Goal: Task Accomplishment & Management: Manage account settings

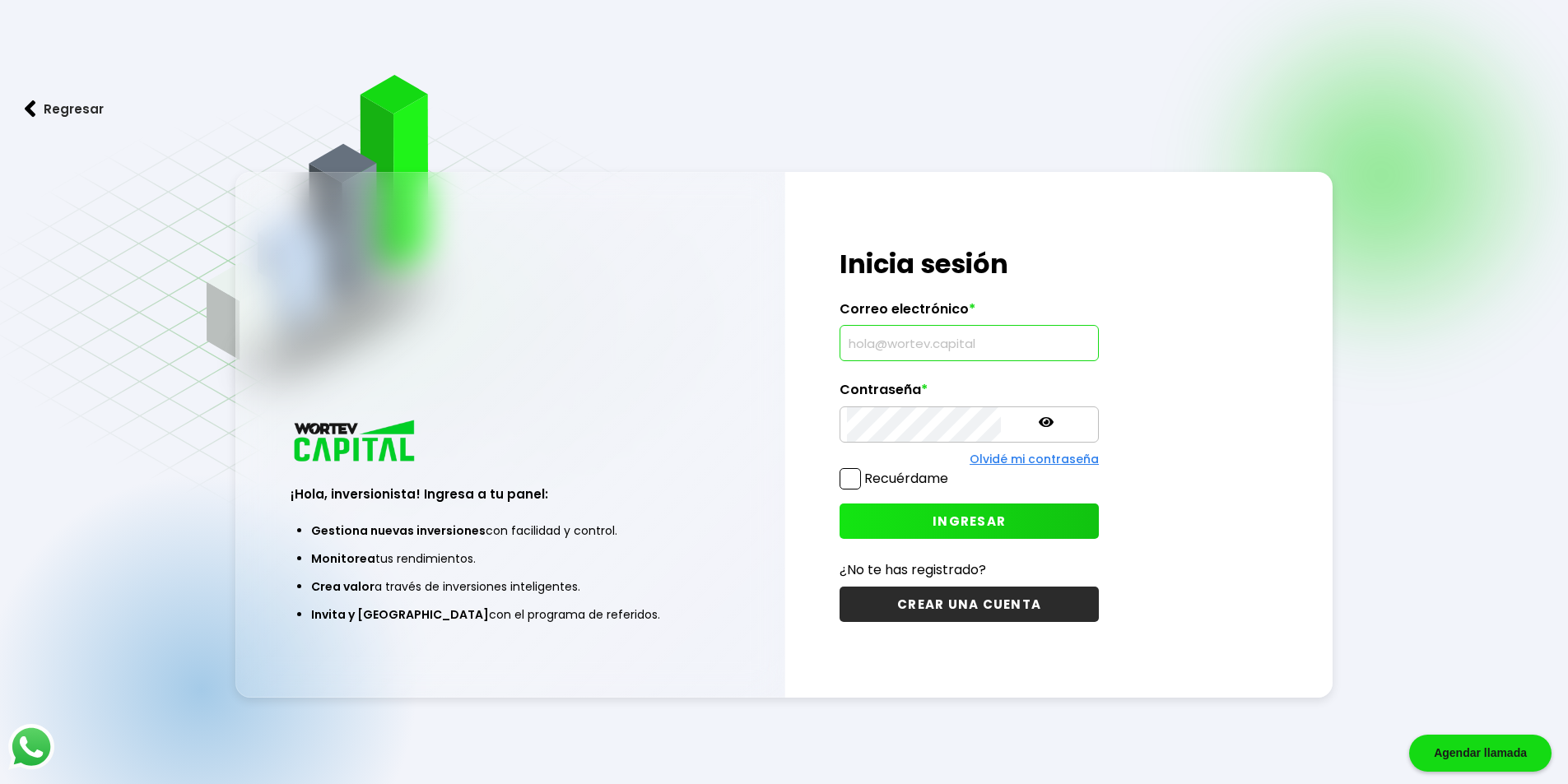
click at [866, 342] on input "text" at bounding box center [968, 342] width 244 height 34
type input "[EMAIL_ADDRESS][DOMAIN_NAME]"
click at [933, 517] on span "INGRESAR" at bounding box center [969, 521] width 73 height 17
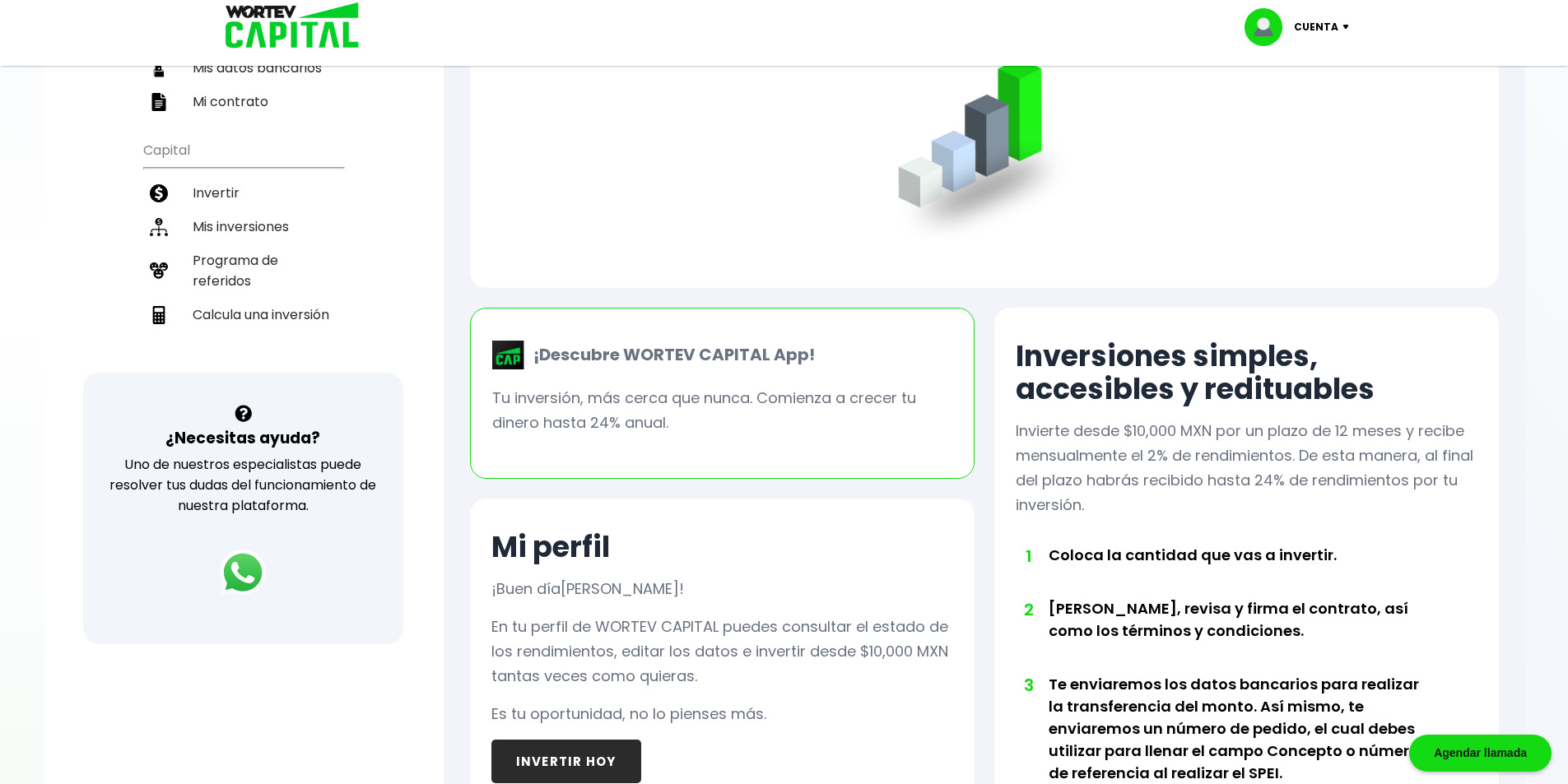
scroll to position [82, 0]
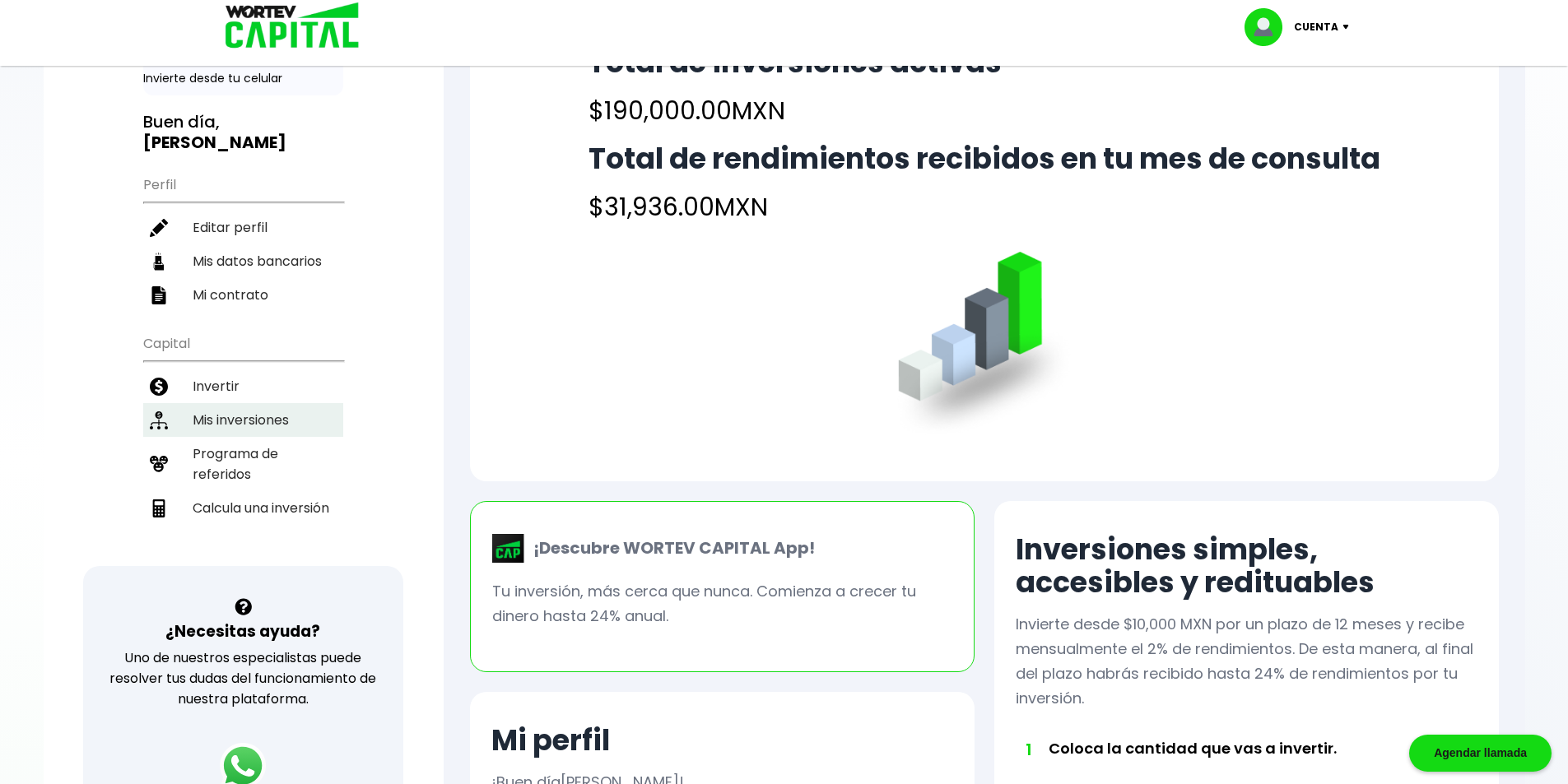
click at [247, 403] on li "Mis inversiones" at bounding box center [243, 420] width 200 height 33
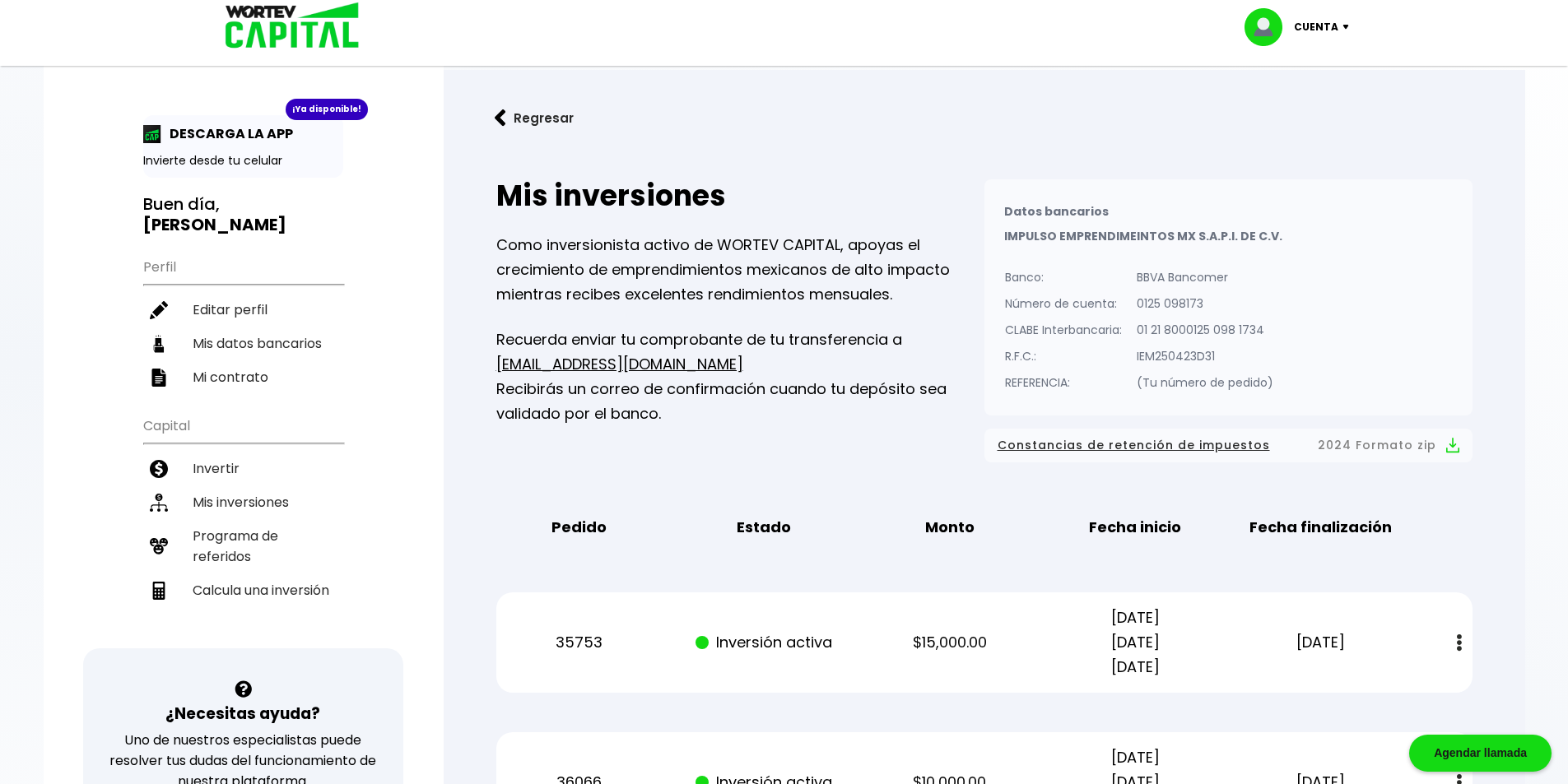
click at [1346, 23] on div "Cuenta" at bounding box center [1301, 27] width 116 height 37
click at [1287, 106] on li "Cerrar sesión" at bounding box center [1299, 110] width 132 height 33
